Goal: Obtain resource: Download file/media

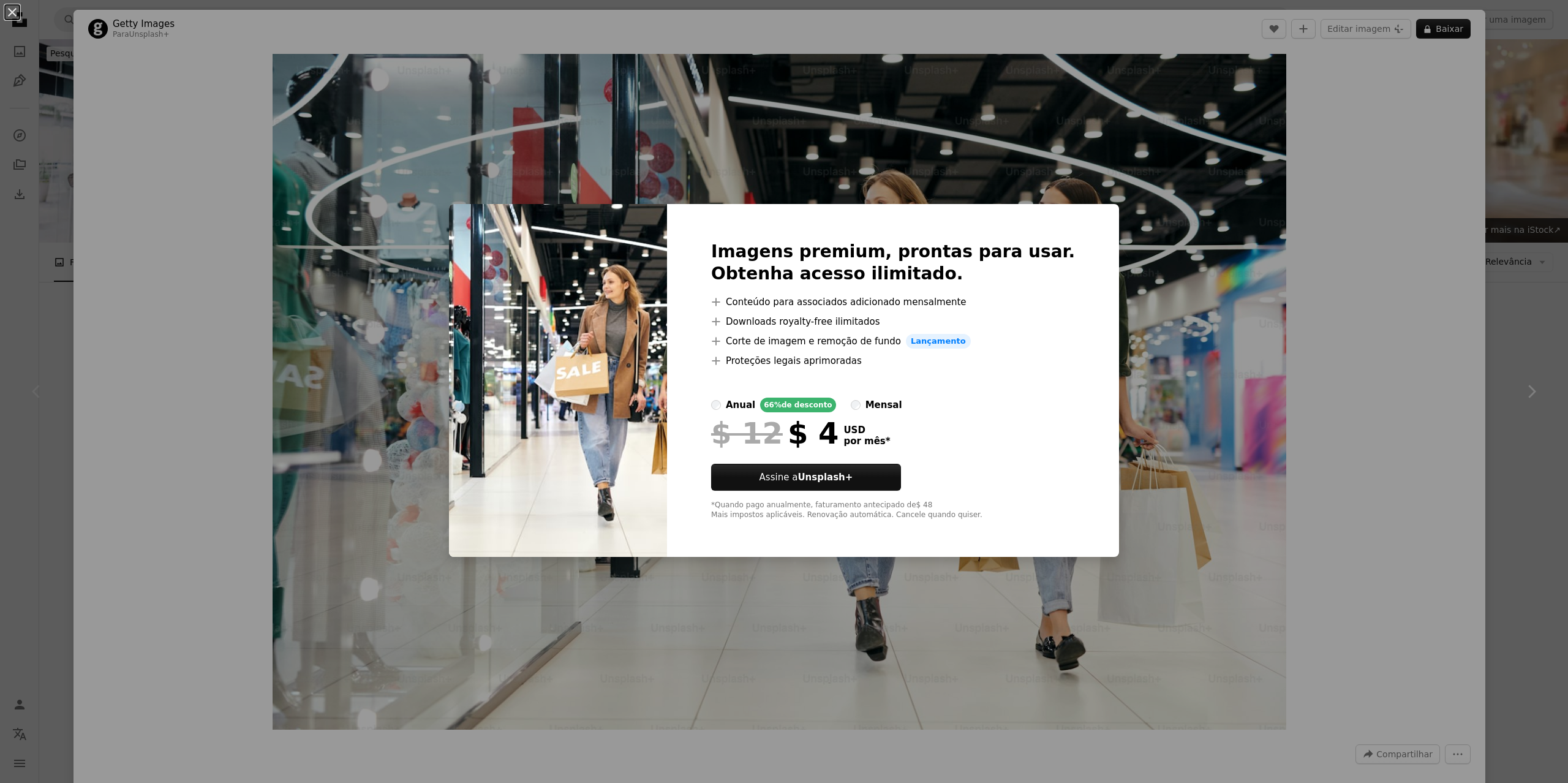
click at [904, 440] on div "$ 12 $ 4 USD por mês *" at bounding box center [893, 433] width 364 height 32
click at [875, 401] on div "anual 66% de desconto mensal" at bounding box center [893, 405] width 364 height 15
click at [1519, 138] on div "An X shape Imagens premium, prontas para usar. Obtenha acesso ilimitado. A plus…" at bounding box center [784, 392] width 1568 height 783
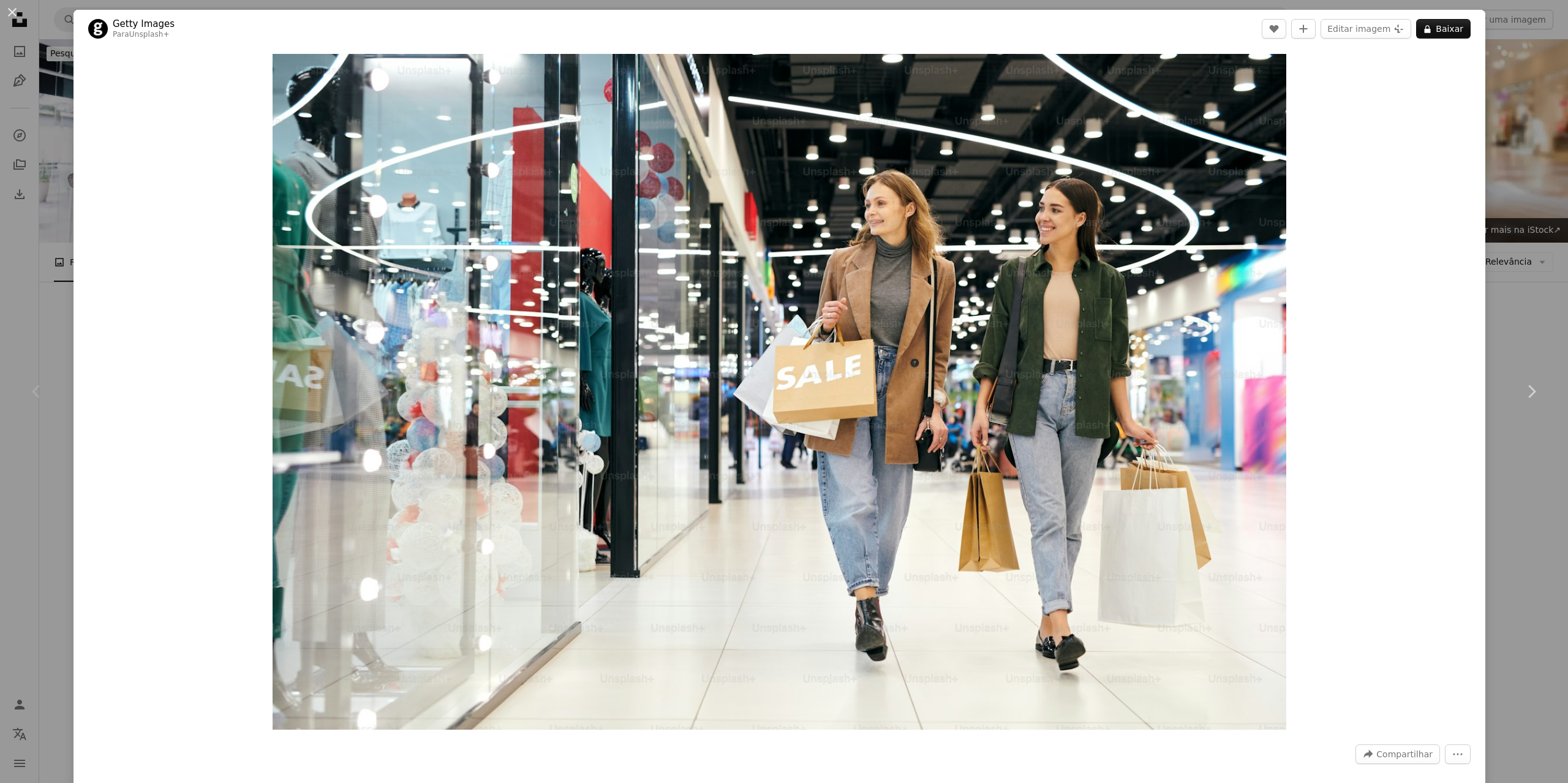
click at [59, 402] on div "Chevron left" at bounding box center [36, 392] width 73 height 118
click at [11, 13] on button "An X shape" at bounding box center [12, 12] width 15 height 15
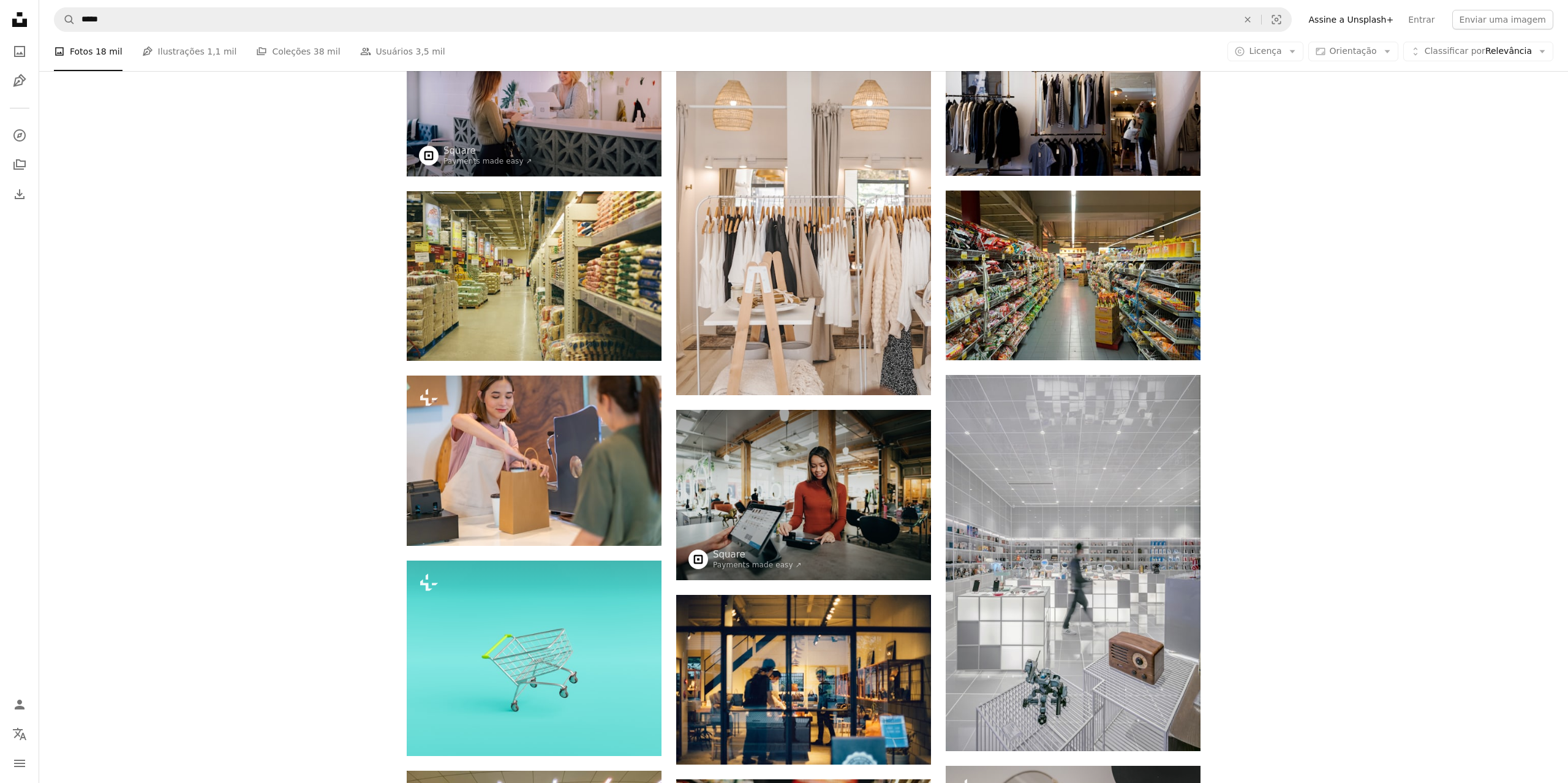
scroll to position [977, 0]
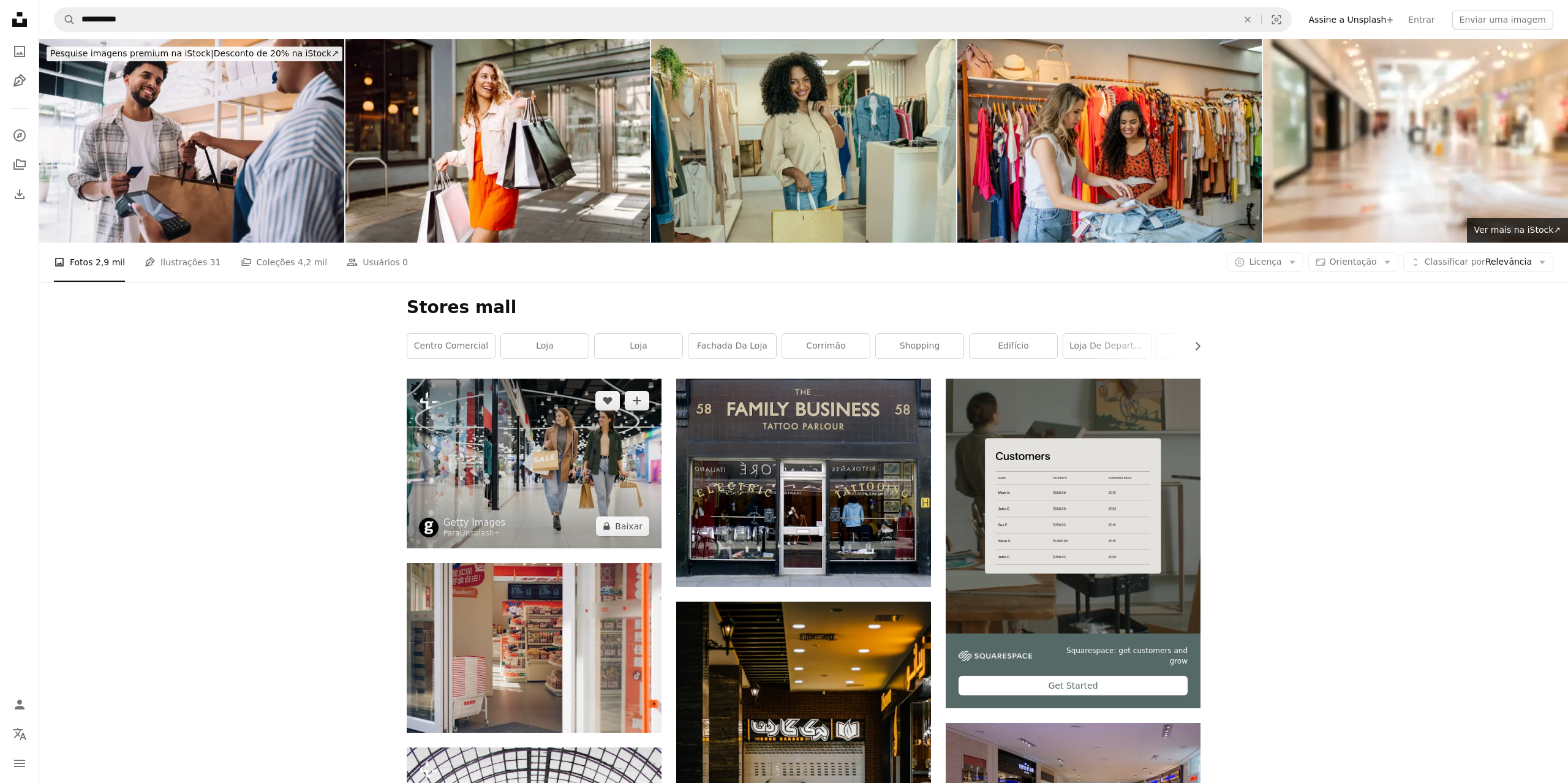
click at [567, 458] on img at bounding box center [533, 464] width 255 height 170
